Goal: Find specific page/section: Find specific page/section

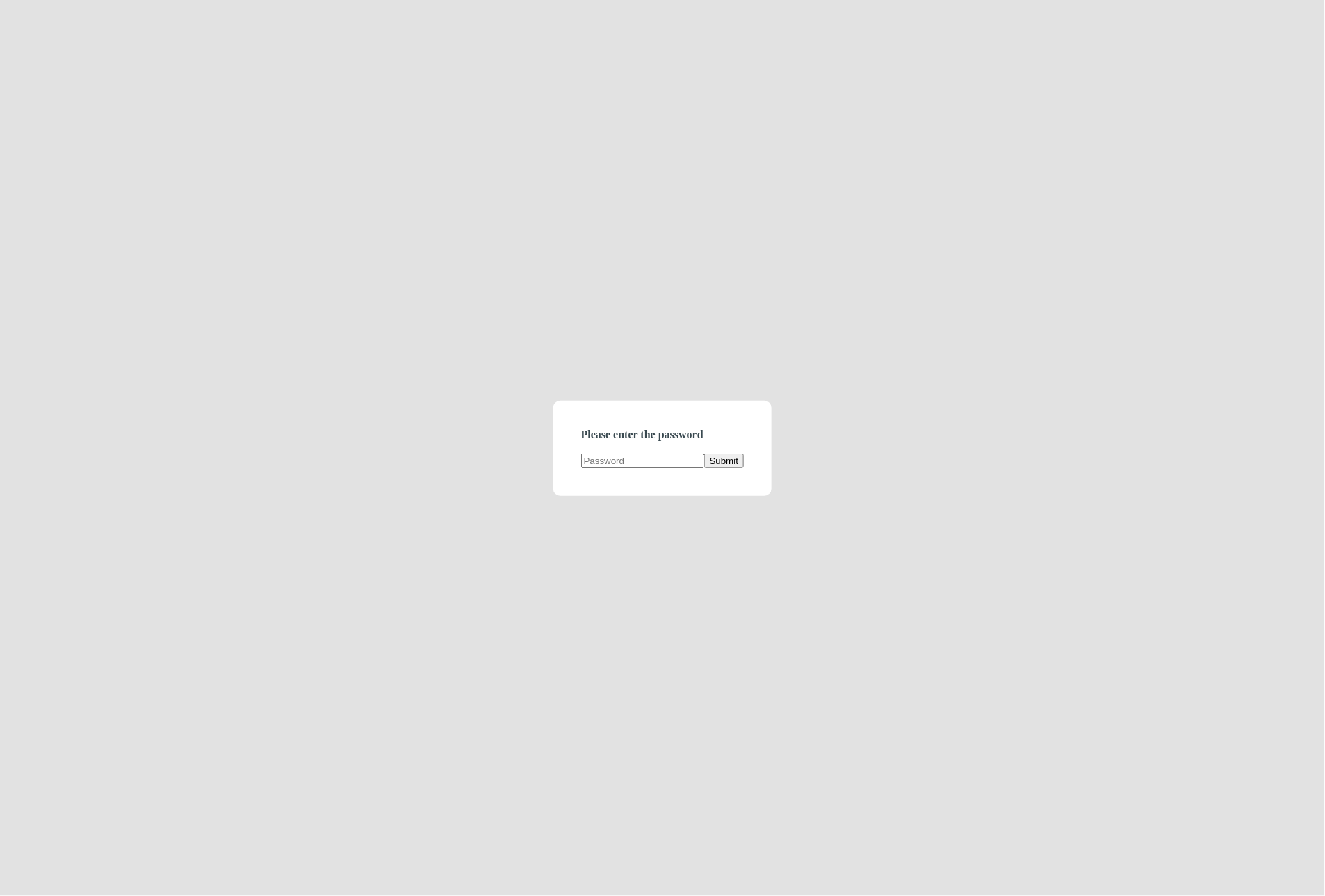
click at [636, 462] on input "text" at bounding box center [643, 461] width 123 height 15
type input "A"
type input "demodirectory"
click button "Submit" at bounding box center [724, 461] width 40 height 15
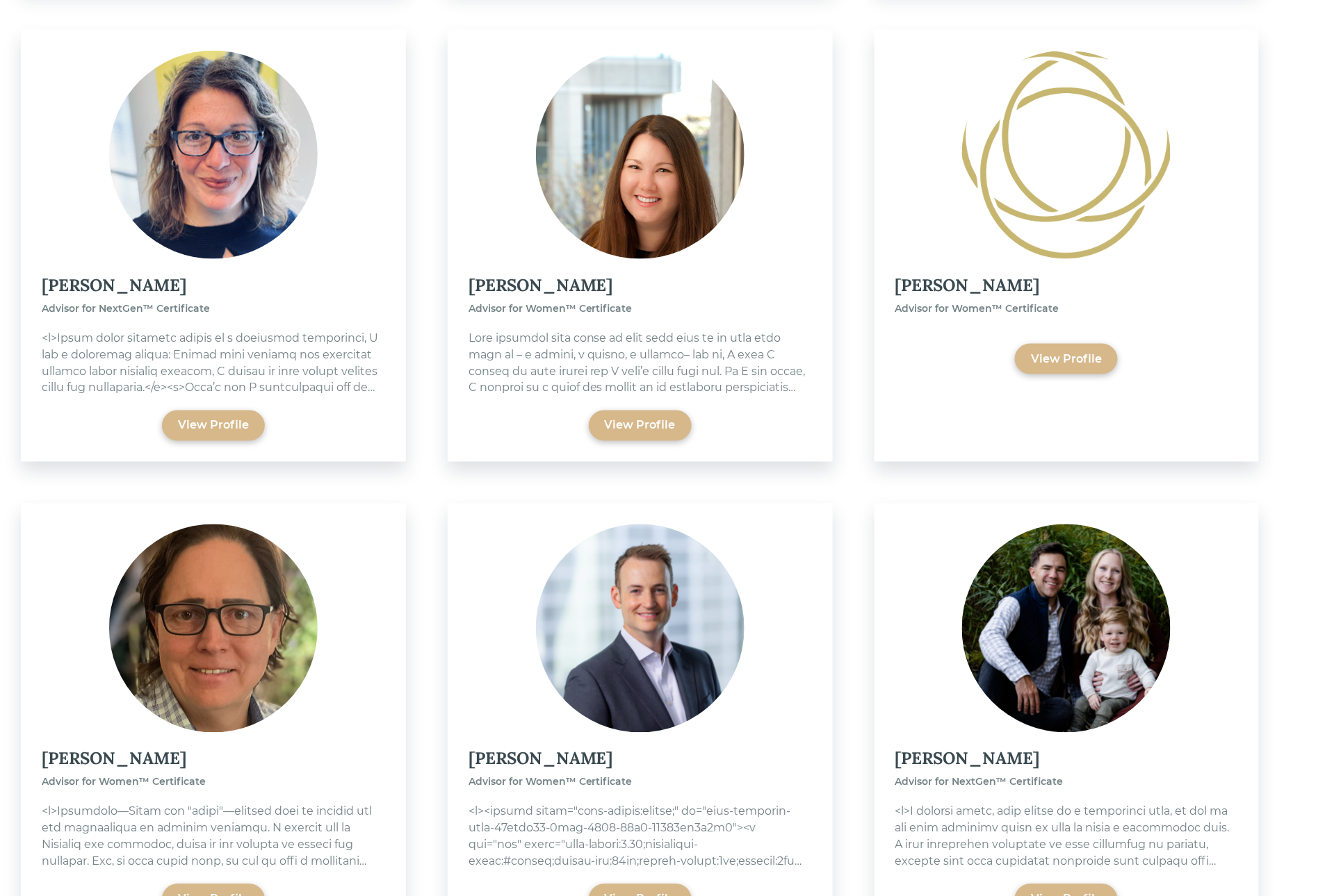
scroll to position [4739, 0]
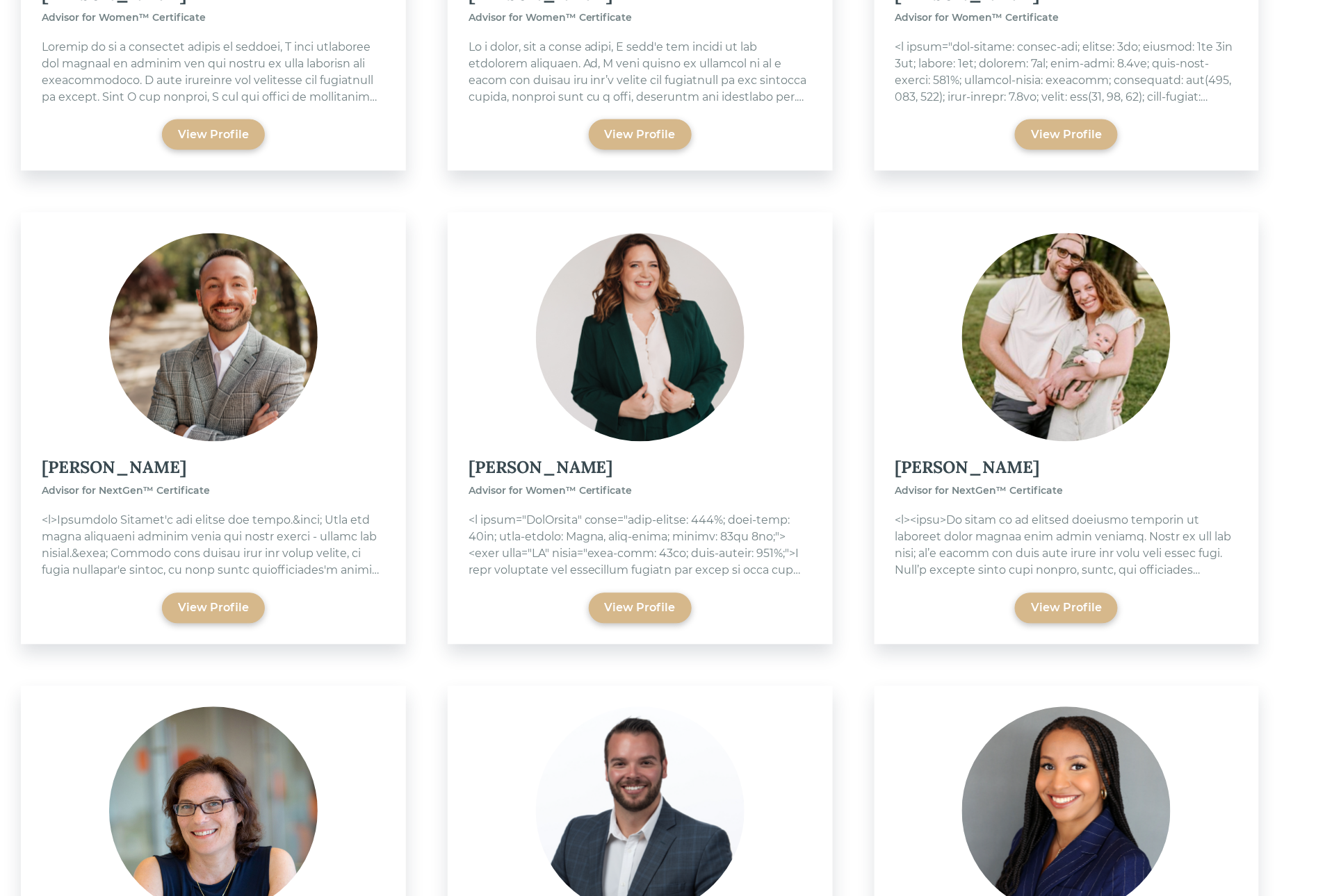
click at [1049, 352] on img at bounding box center [1066, 338] width 208 height 208
click at [1080, 600] on div "View Profile" at bounding box center [1066, 609] width 71 height 17
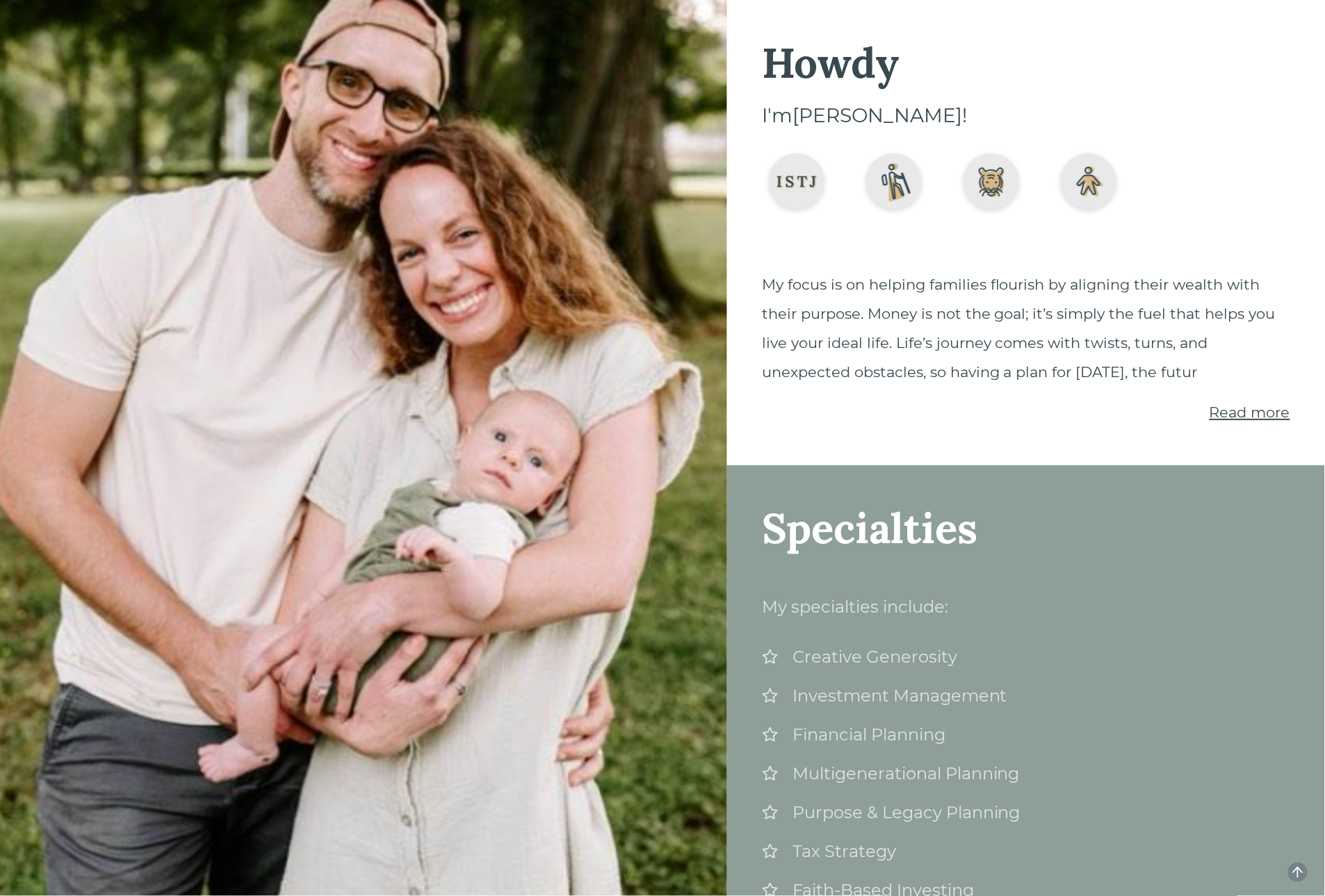
click at [1245, 410] on span "Read more" at bounding box center [1249, 412] width 81 height 18
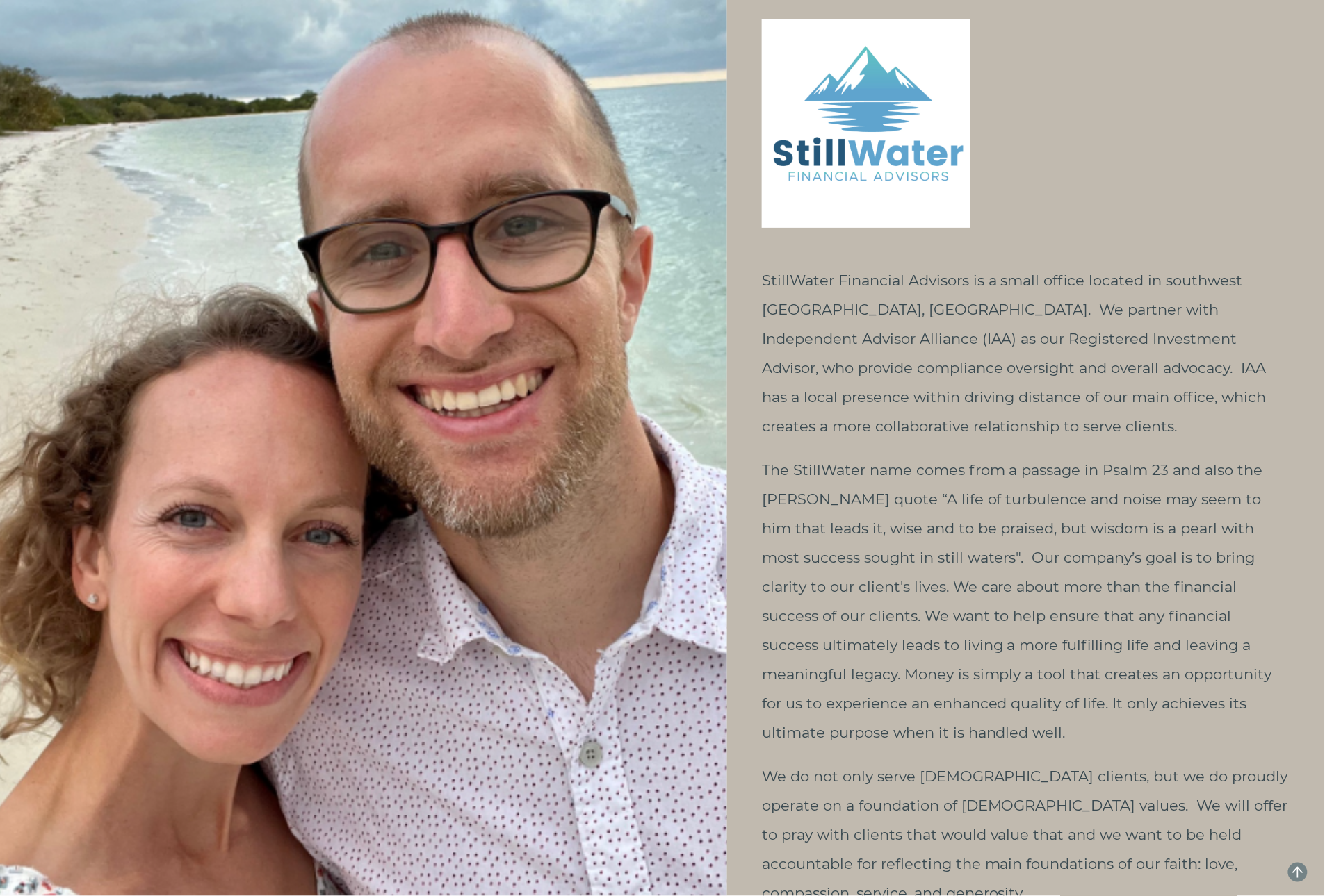
scroll to position [2207, 0]
